Goal: Find specific page/section: Find specific page/section

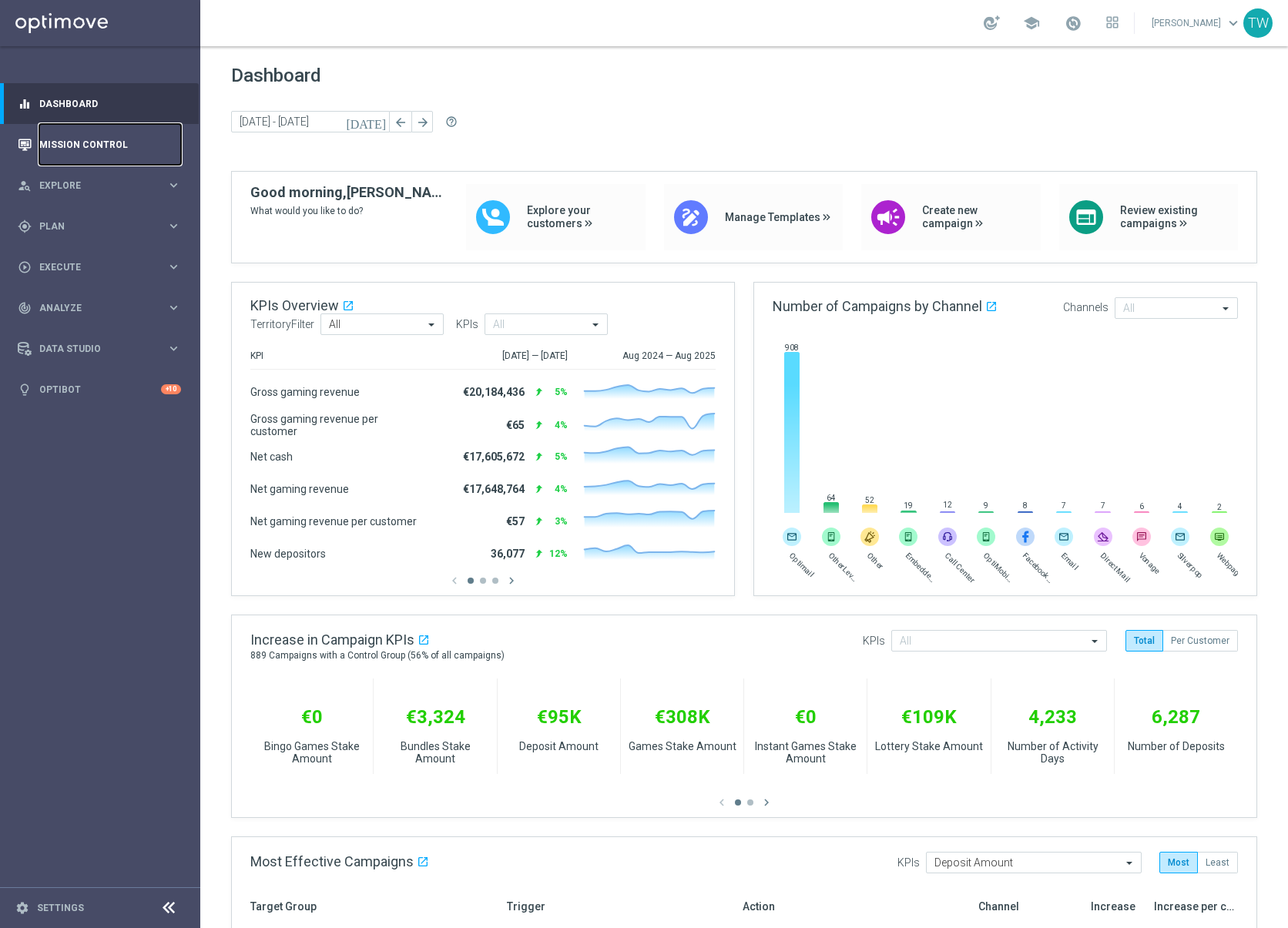
click at [123, 134] on link "Mission Control" at bounding box center [110, 145] width 142 height 41
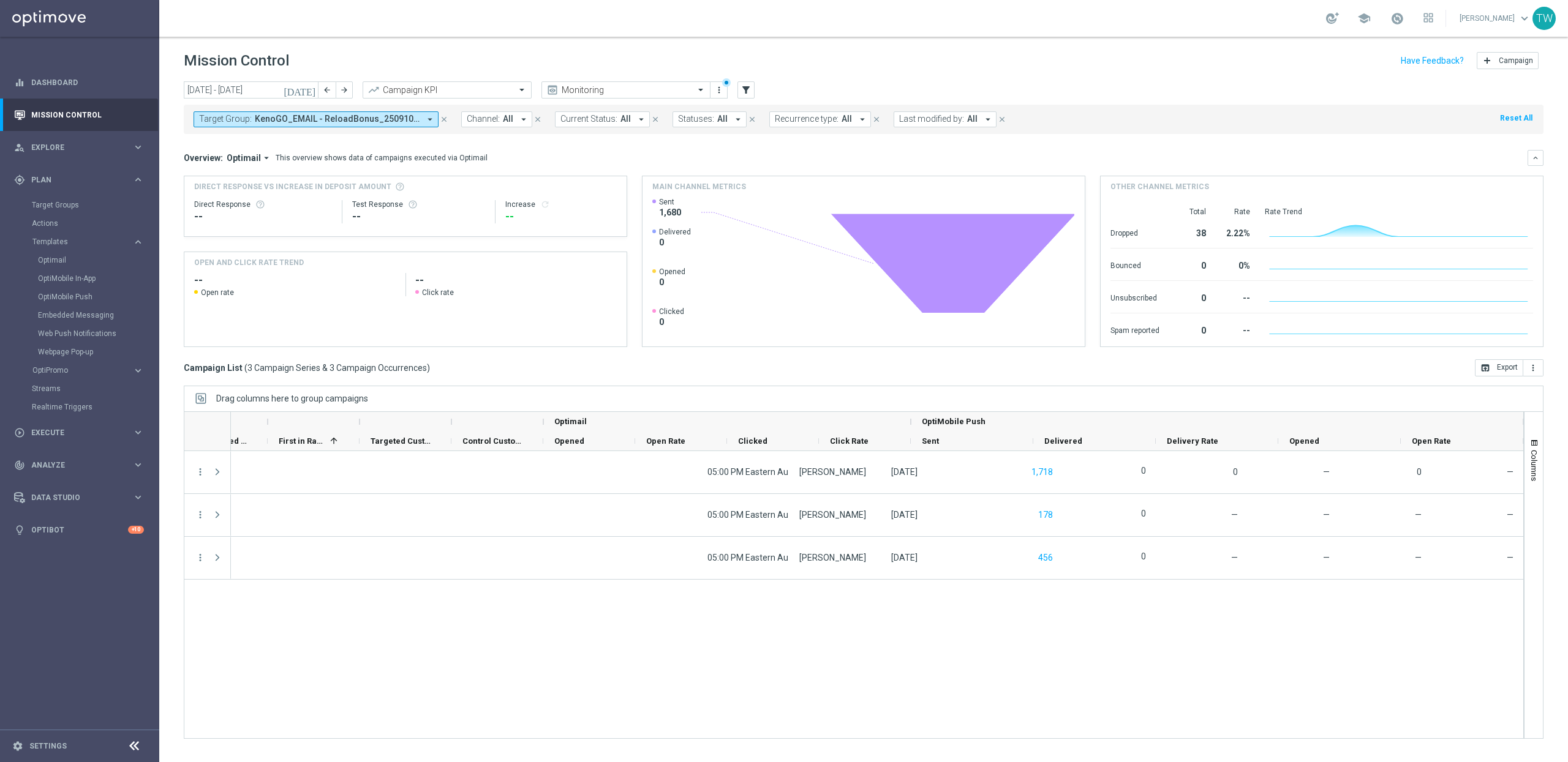
scroll to position [0, 611]
